Goal: Task Accomplishment & Management: Manage account settings

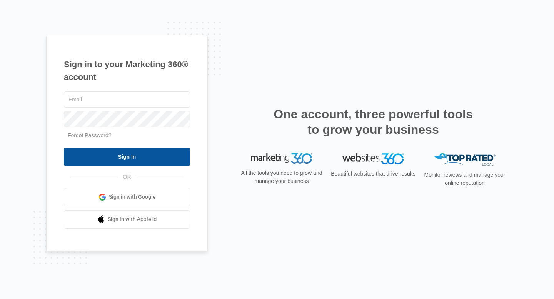
type input "[EMAIL_ADDRESS][DOMAIN_NAME]"
click at [166, 155] on input "Sign In" at bounding box center [127, 157] width 126 height 18
